Goal: Check status: Check status

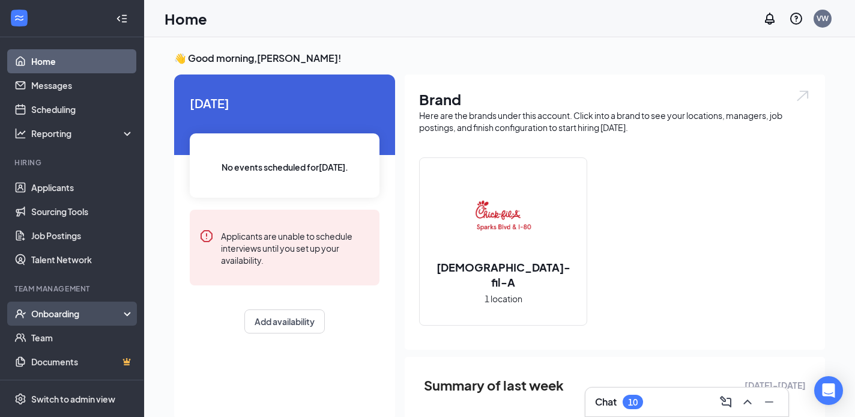
click at [61, 318] on div "Onboarding" at bounding box center [77, 313] width 92 height 12
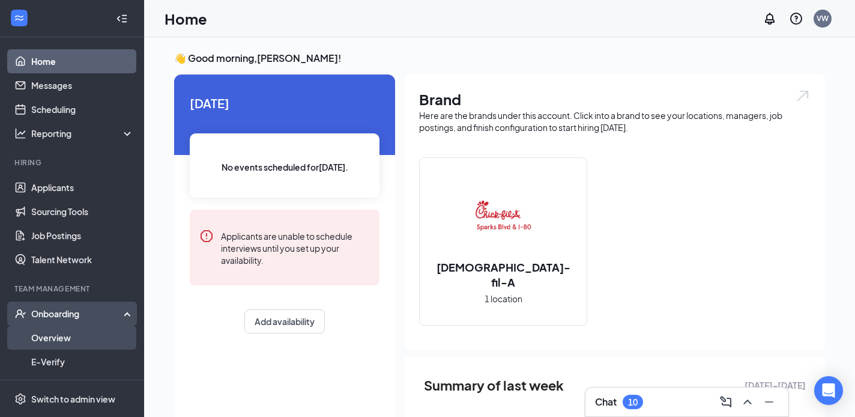
click at [62, 336] on link "Overview" at bounding box center [82, 338] width 103 height 24
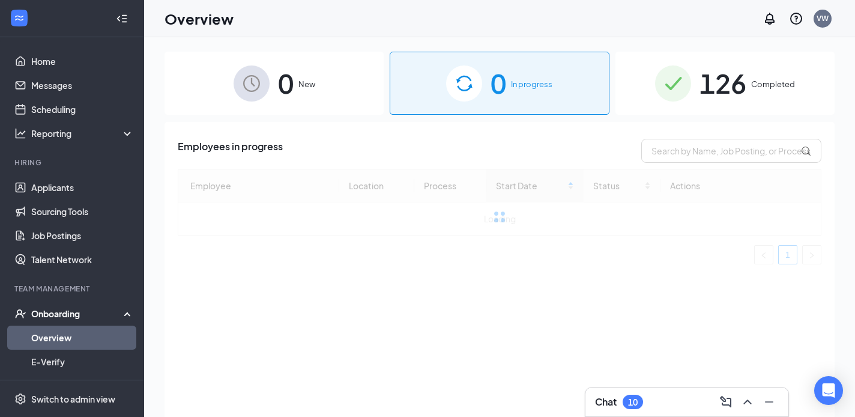
click at [695, 91] on div "126 Completed" at bounding box center [725, 83] width 219 height 63
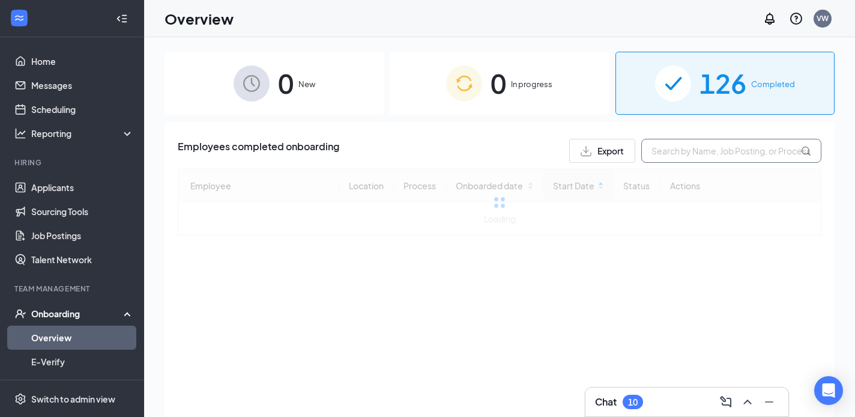
click at [710, 142] on input "text" at bounding box center [731, 151] width 180 height 24
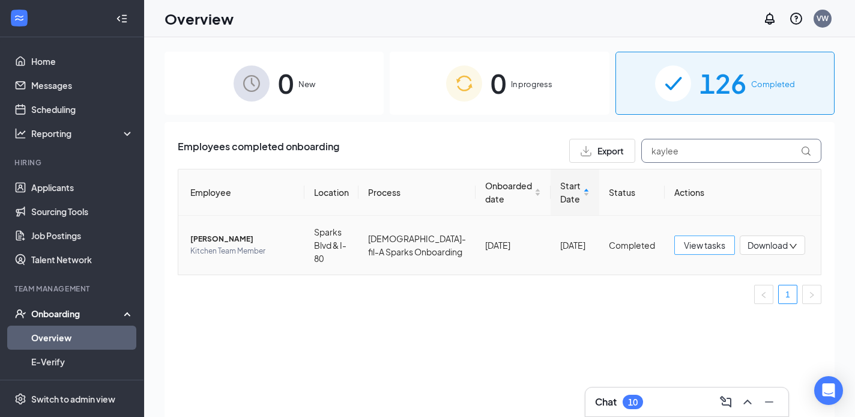
type input "kaylee"
click at [712, 243] on span "View tasks" at bounding box center [704, 244] width 41 height 13
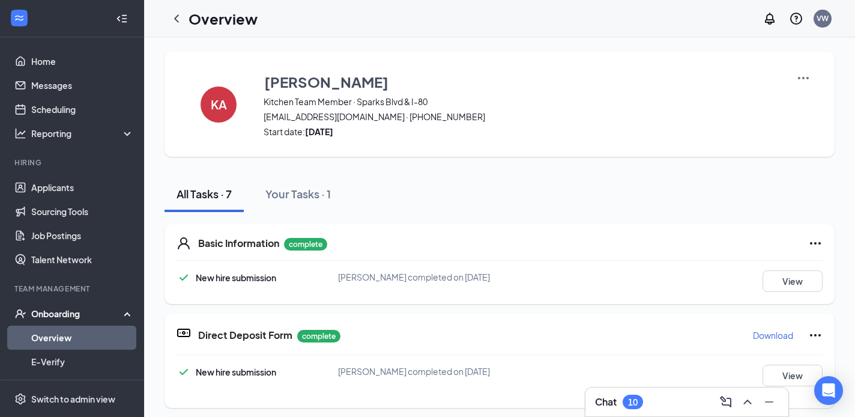
scroll to position [130, 0]
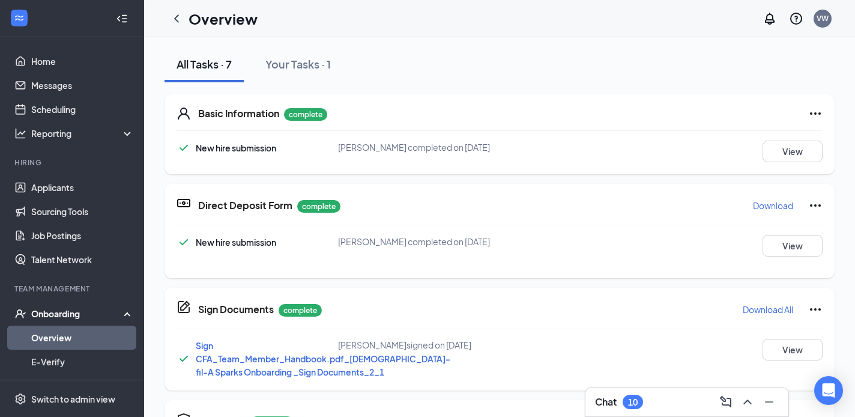
click at [303, 83] on div "Basic Information complete New hire submission [PERSON_NAME] completed on [DATE…" at bounding box center [500, 405] width 670 height 646
click at [303, 70] on div "Your Tasks · 1" at bounding box center [297, 63] width 65 height 15
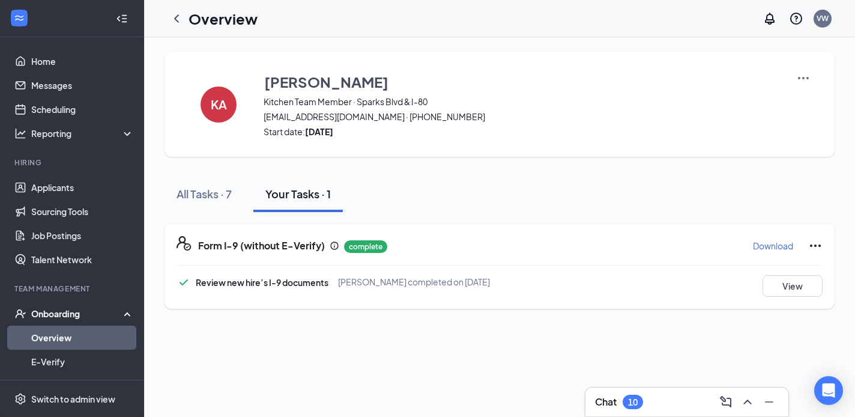
scroll to position [0, 0]
click at [208, 192] on div "All Tasks · 7" at bounding box center [204, 193] width 55 height 15
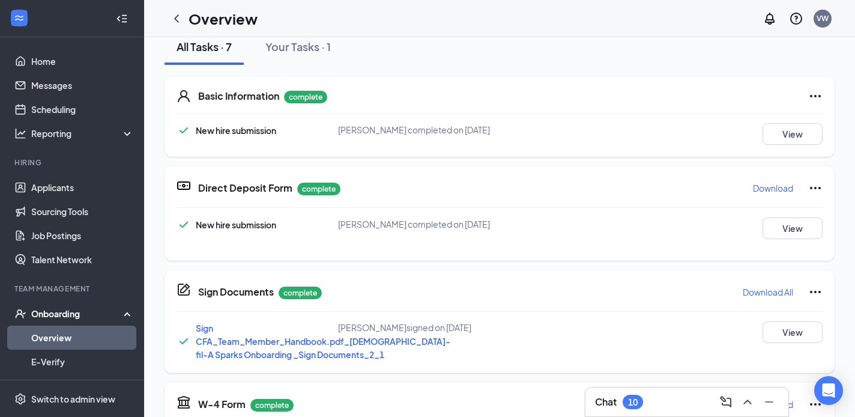
scroll to position [246, 0]
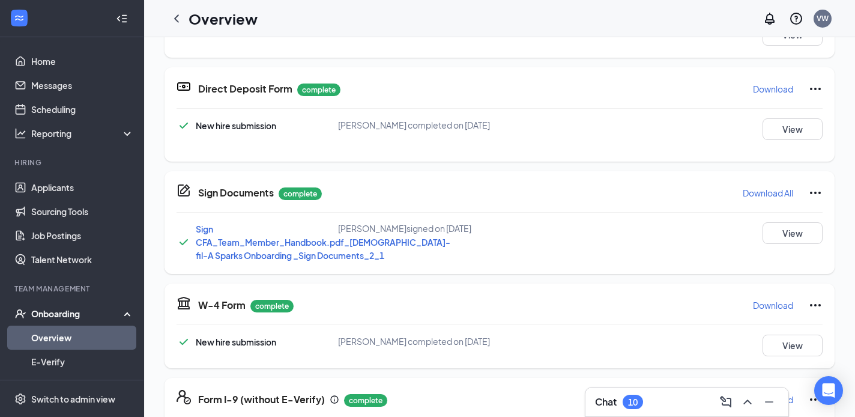
click at [787, 368] on div "W-4 Form complete Download New hire submission [PERSON_NAME] completed on [DATE…" at bounding box center [500, 325] width 670 height 85
click at [787, 356] on button "View" at bounding box center [793, 346] width 60 height 22
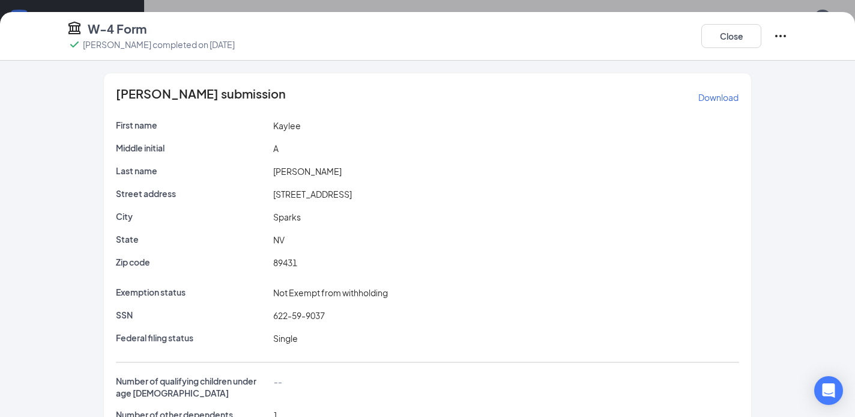
click at [776, 32] on icon "Ellipses" at bounding box center [781, 36] width 14 height 14
click at [791, 68] on button "Restart" at bounding box center [805, 60] width 48 height 19
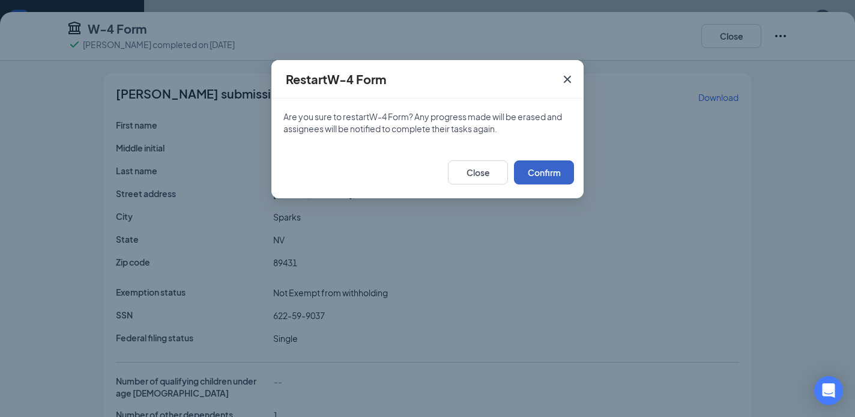
click at [541, 171] on button "Confirm" at bounding box center [544, 172] width 60 height 24
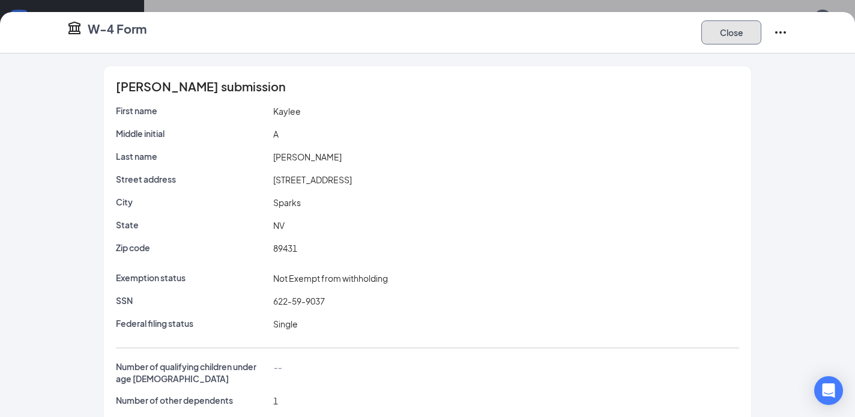
click at [733, 35] on button "Close" at bounding box center [731, 32] width 60 height 24
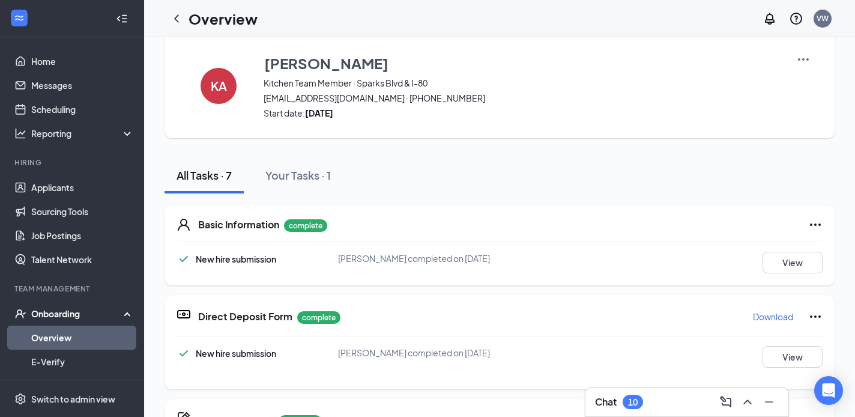
scroll to position [0, 0]
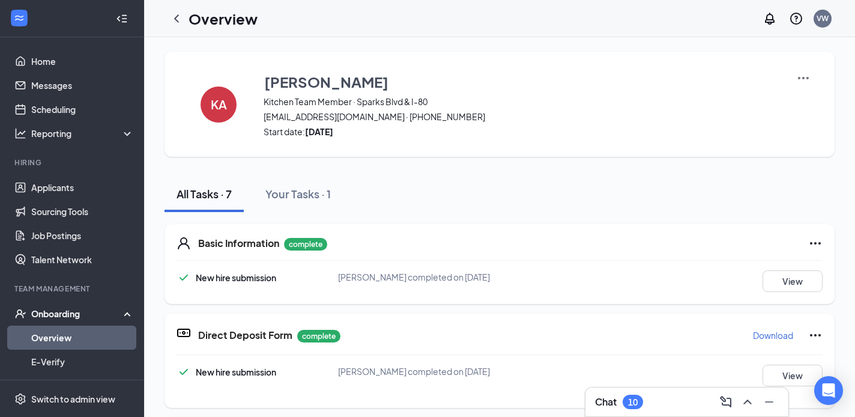
click at [806, 74] on img at bounding box center [803, 78] width 14 height 14
click at [792, 97] on span "View details" at bounding box center [803, 99] width 47 height 13
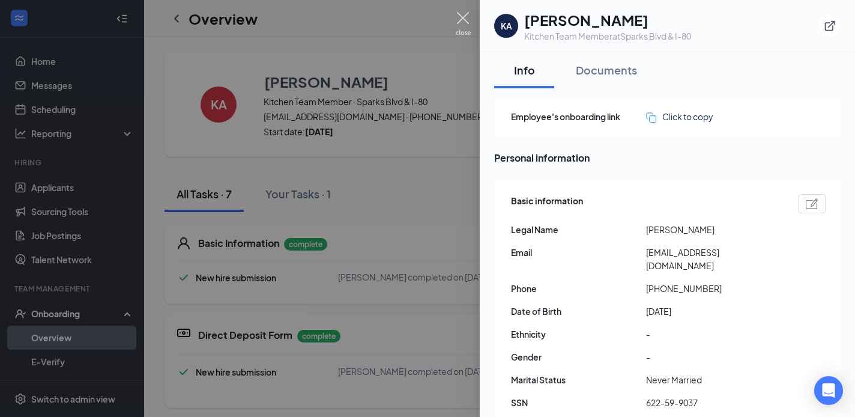
click at [458, 13] on img at bounding box center [463, 23] width 15 height 23
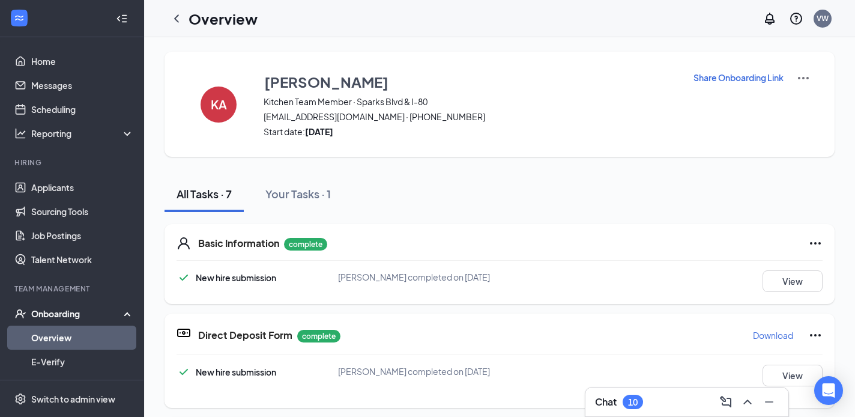
click at [724, 69] on div "KA [PERSON_NAME] Kitchen Team Member · Sparks Blvd & I-80 [EMAIL_ADDRESS][DOMAI…" at bounding box center [500, 104] width 670 height 105
click at [724, 76] on p "Share Onboarding Link" at bounding box center [739, 77] width 90 height 12
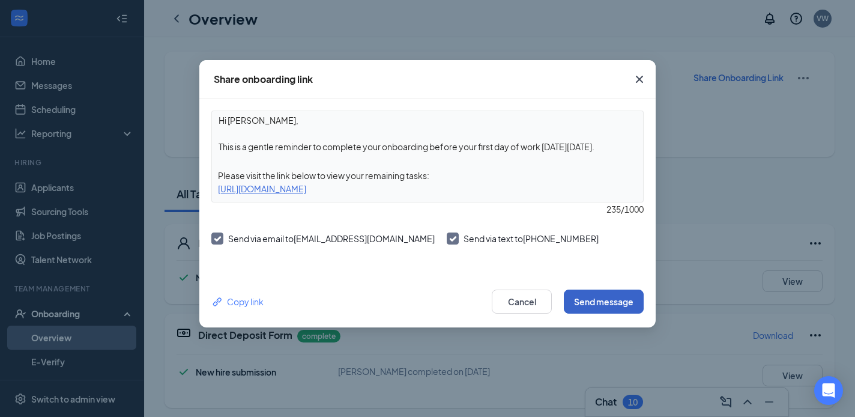
click at [613, 292] on button "Send message" at bounding box center [604, 301] width 80 height 24
